Goal: Task Accomplishment & Management: Use online tool/utility

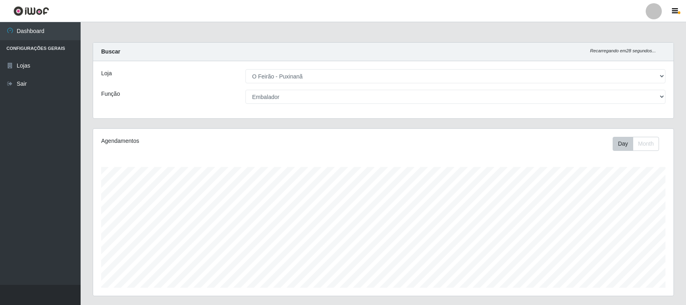
select select "191"
select select "1"
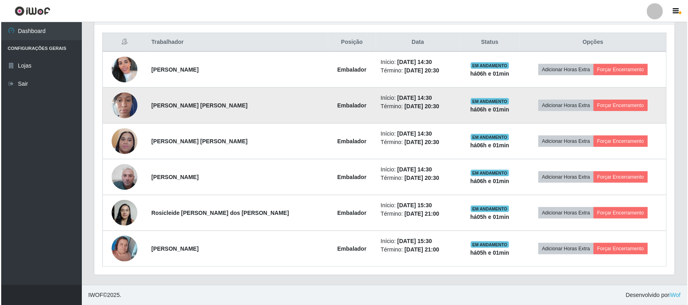
scroll to position [252, 0]
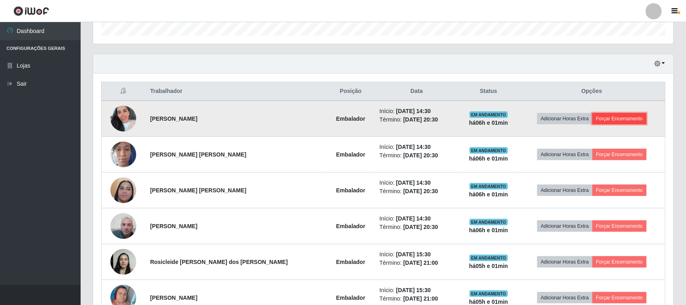
click at [601, 114] on button "Forçar Encerramento" at bounding box center [619, 118] width 54 height 11
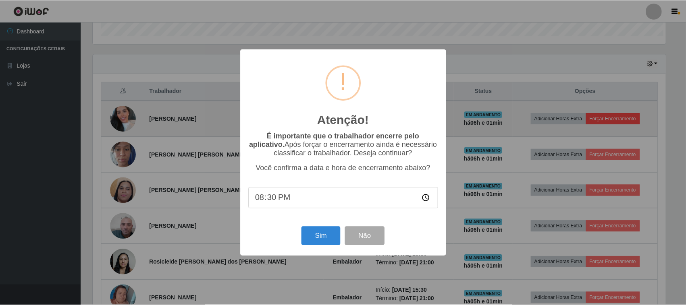
scroll to position [168, 575]
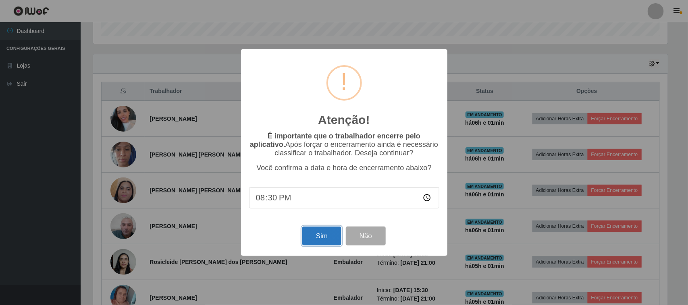
click at [319, 244] on button "Sim" at bounding box center [321, 236] width 39 height 19
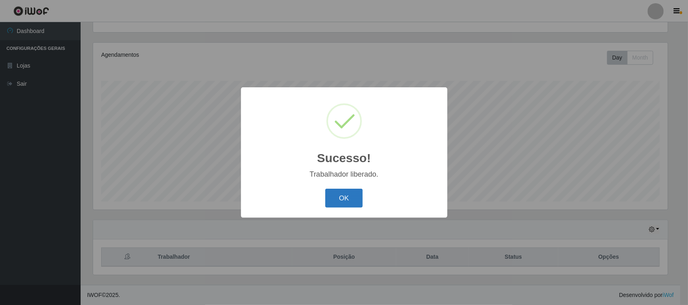
click at [350, 195] on button "OK" at bounding box center [343, 198] width 37 height 19
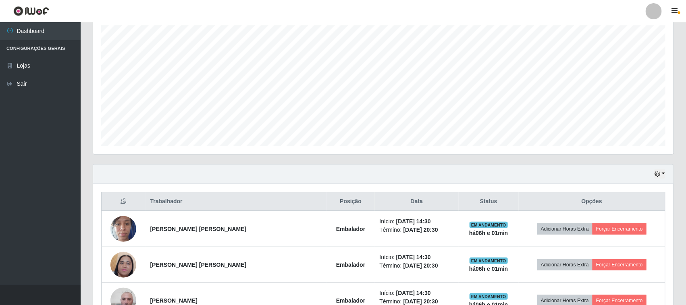
scroll to position [238, 0]
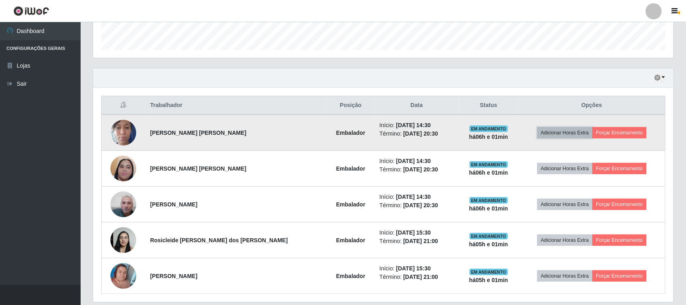
click at [572, 131] on button "Adicionar Horas Extra" at bounding box center [564, 132] width 55 height 11
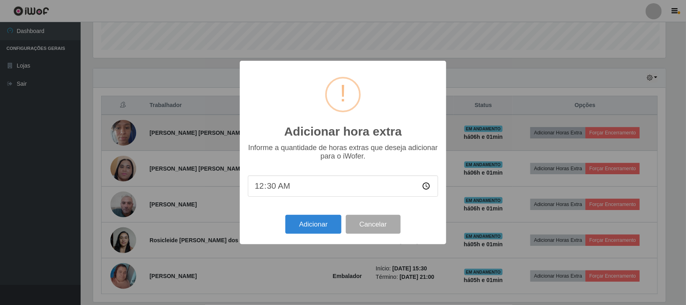
scroll to position [168, 575]
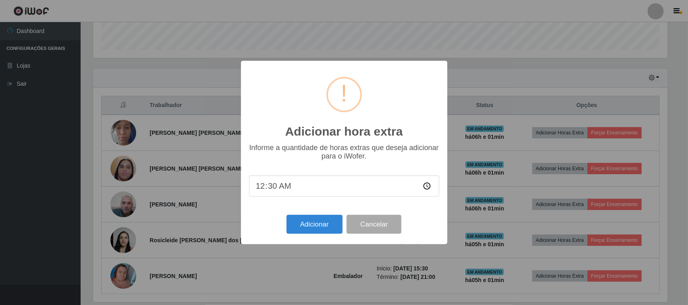
click at [492, 174] on div "Adicionar hora extra × Informe a quantidade de horas extras que deseja adiciona…" at bounding box center [344, 152] width 688 height 305
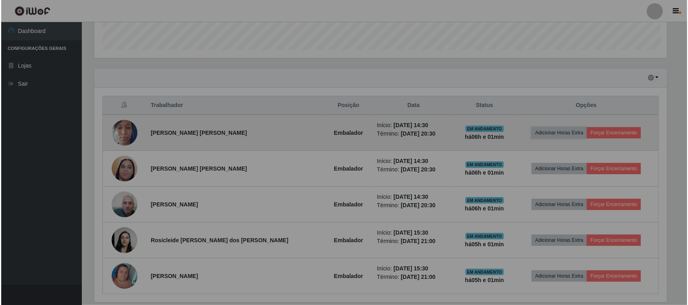
scroll to position [168, 580]
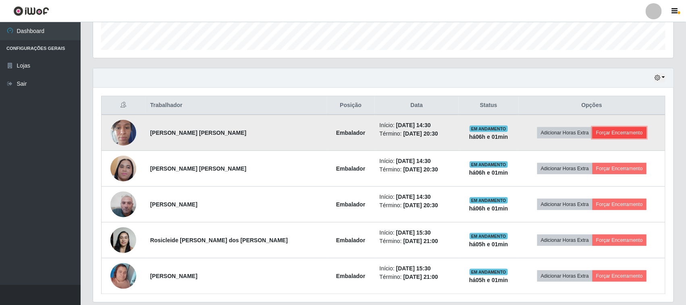
click at [601, 134] on button "Forçar Encerramento" at bounding box center [619, 132] width 54 height 11
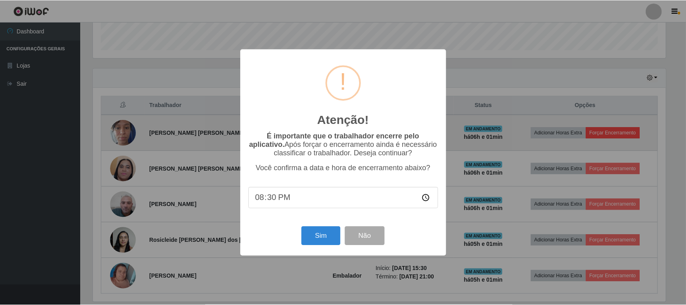
scroll to position [168, 575]
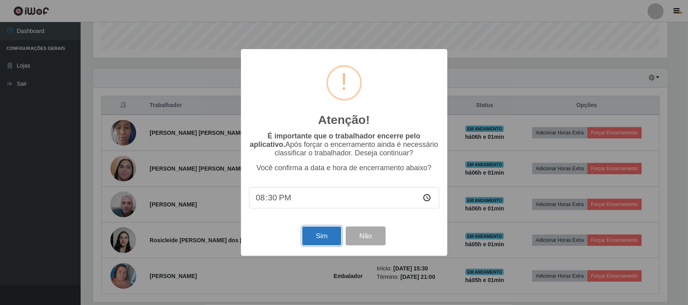
click at [309, 240] on button "Sim" at bounding box center [321, 236] width 39 height 19
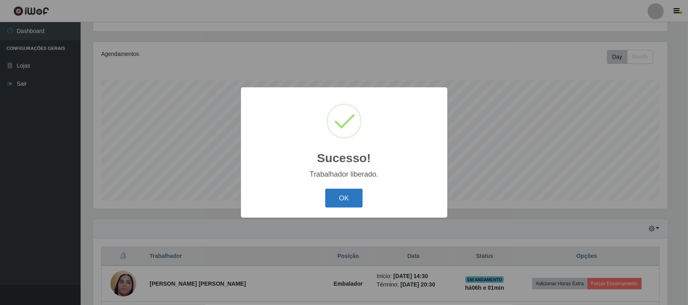
click at [347, 198] on button "OK" at bounding box center [343, 198] width 37 height 19
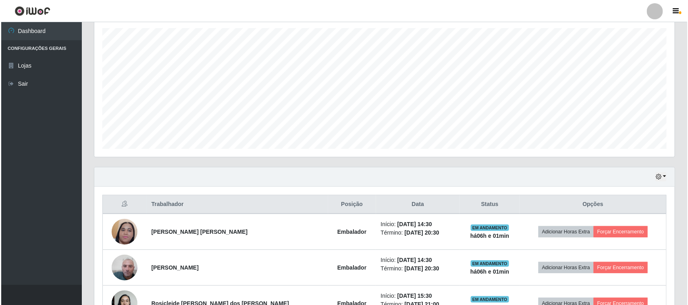
scroll to position [188, 0]
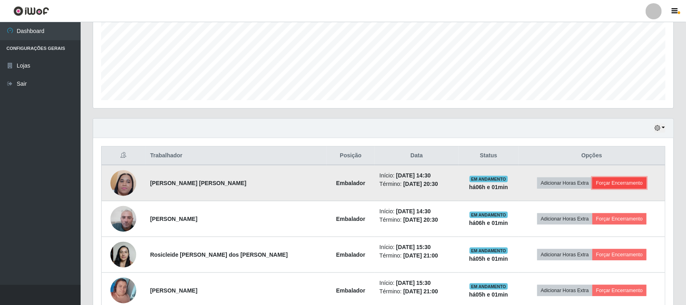
click at [606, 186] on button "Forçar Encerramento" at bounding box center [619, 183] width 54 height 11
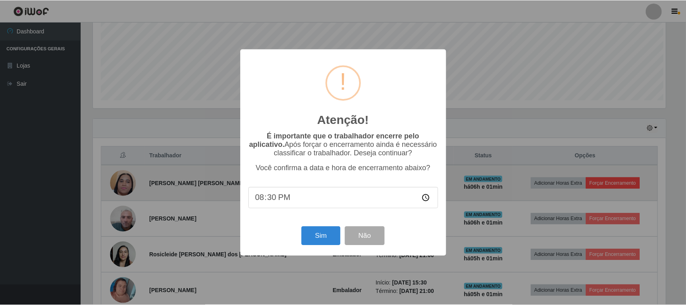
scroll to position [168, 575]
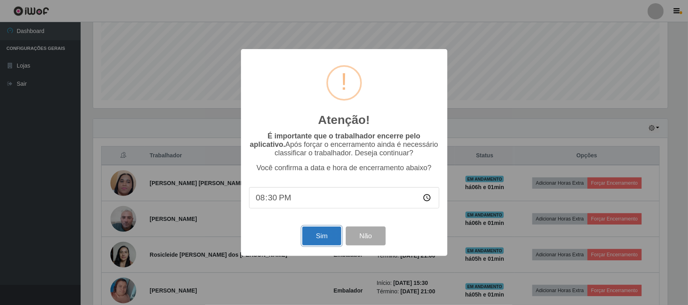
click at [316, 236] on button "Sim" at bounding box center [321, 236] width 39 height 19
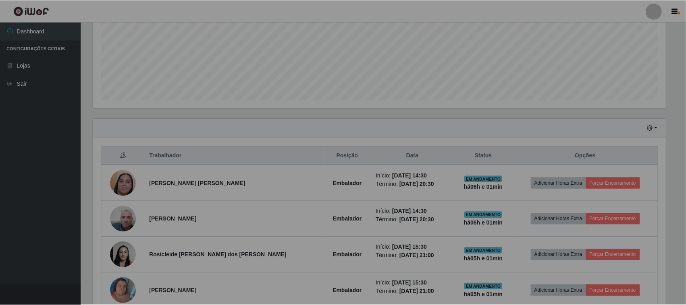
scroll to position [0, 0]
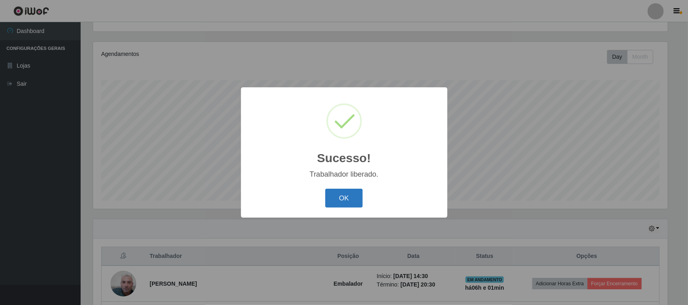
click at [345, 204] on button "OK" at bounding box center [343, 198] width 37 height 19
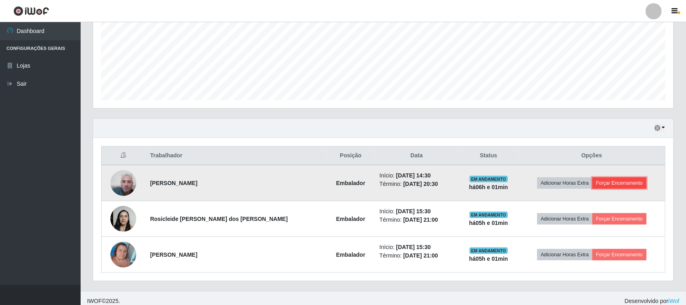
click at [619, 185] on button "Forçar Encerramento" at bounding box center [619, 183] width 54 height 11
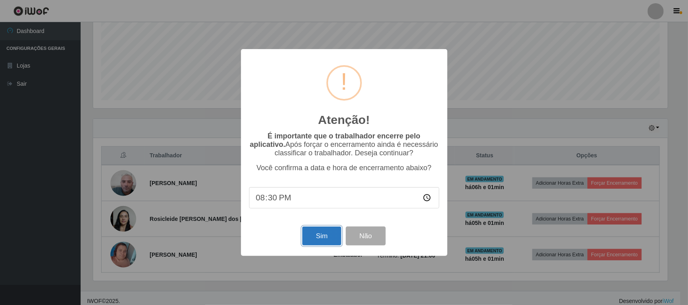
click at [323, 243] on button "Sim" at bounding box center [321, 236] width 39 height 19
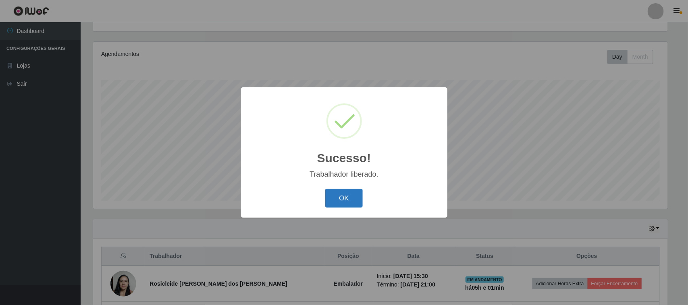
click at [343, 197] on button "OK" at bounding box center [343, 198] width 37 height 19
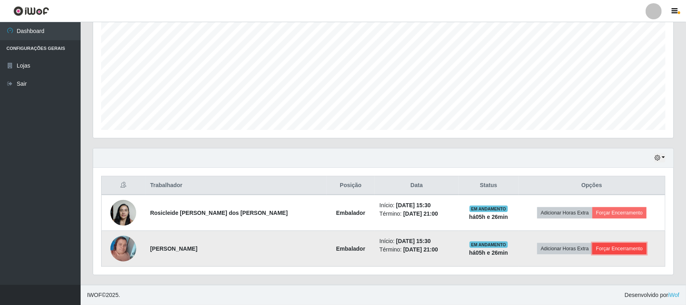
click at [610, 253] on button "Forçar Encerramento" at bounding box center [619, 248] width 54 height 11
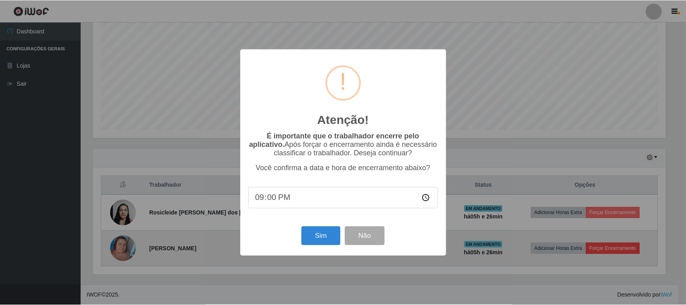
scroll to position [168, 575]
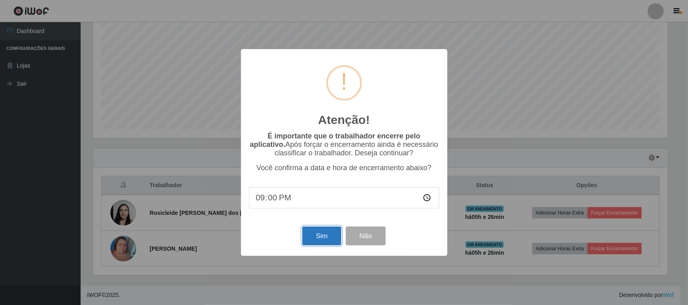
click at [324, 246] on button "Sim" at bounding box center [321, 236] width 39 height 19
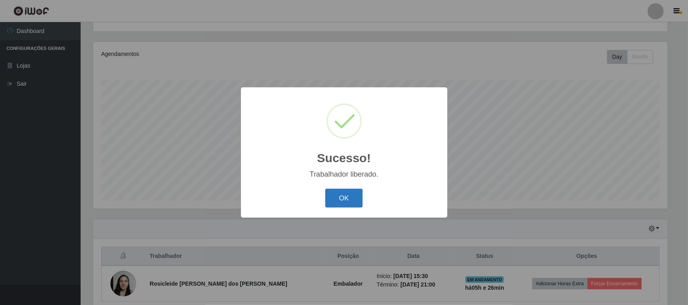
click at [343, 203] on button "OK" at bounding box center [343, 198] width 37 height 19
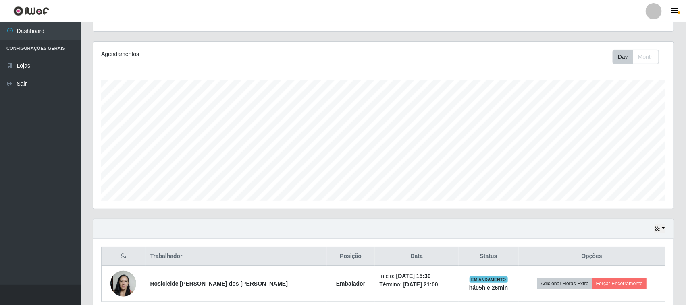
scroll to position [123, 0]
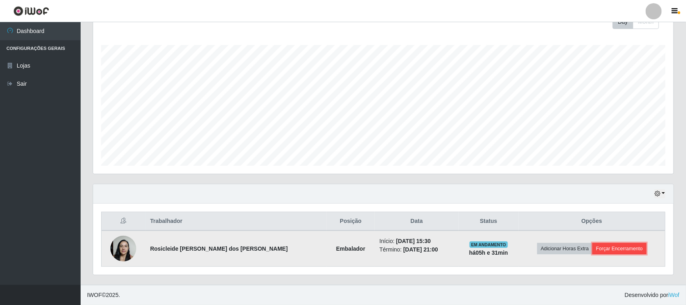
click at [607, 253] on button "Forçar Encerramento" at bounding box center [619, 248] width 54 height 11
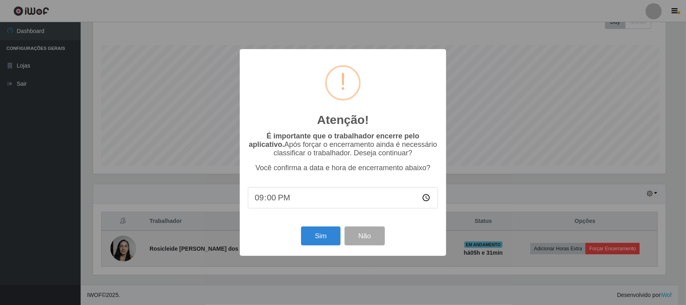
scroll to position [168, 575]
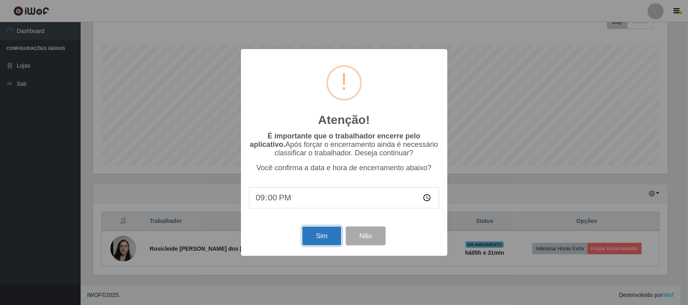
click at [324, 241] on button "Sim" at bounding box center [321, 236] width 39 height 19
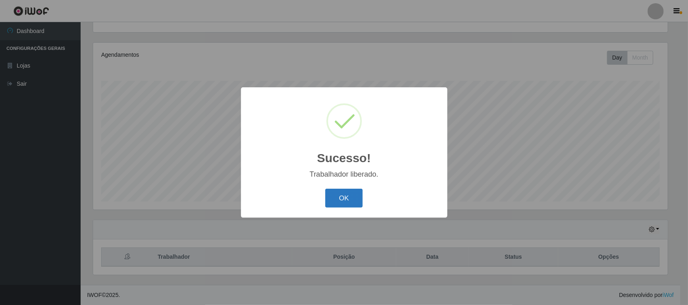
click at [350, 194] on button "OK" at bounding box center [343, 198] width 37 height 19
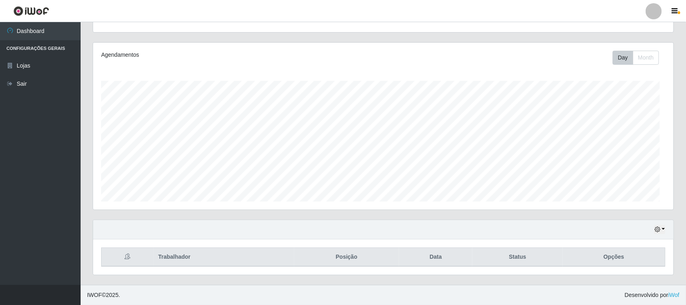
scroll to position [168, 580]
